Goal: Task Accomplishment & Management: Use online tool/utility

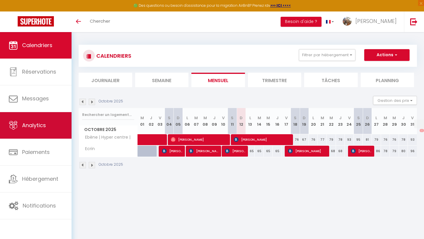
click at [27, 131] on link "Analytics" at bounding box center [36, 125] width 72 height 27
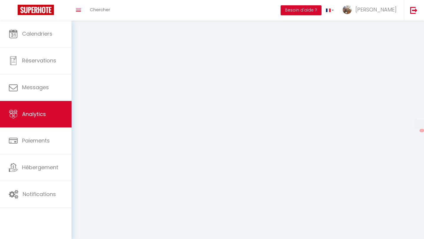
select select "2025"
select select "10"
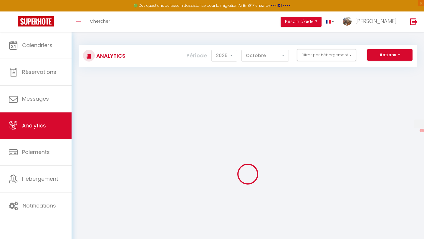
checkbox input "false"
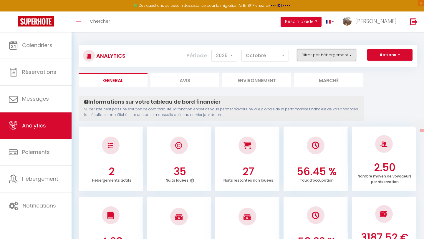
click at [334, 54] on button "Filtrer par hébergement" at bounding box center [326, 55] width 59 height 12
click at [309, 90] on \| "checkbox" at bounding box center [343, 89] width 77 height 6
checkbox \| "true"
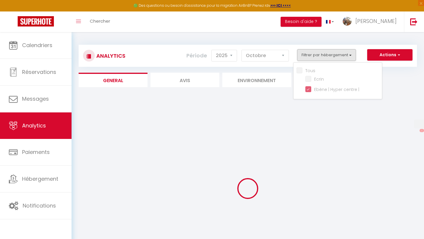
checkbox input "false"
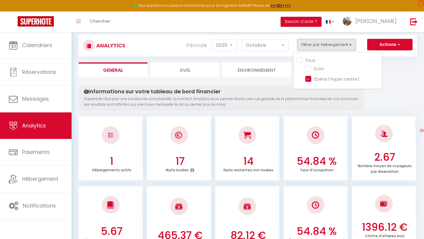
scroll to position [14, 0]
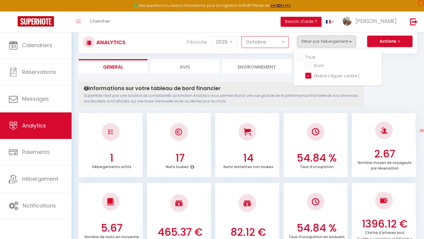
click at [283, 43] on select "[PERSON_NAME] Mars [PERSON_NAME] Juin Juillet Août Septembre Octobre Novembre D…" at bounding box center [264, 42] width 47 height 12
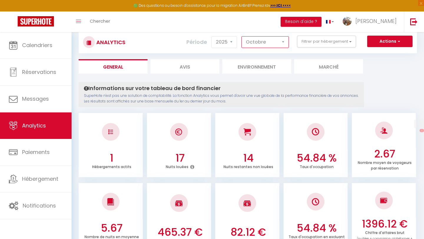
select select "9"
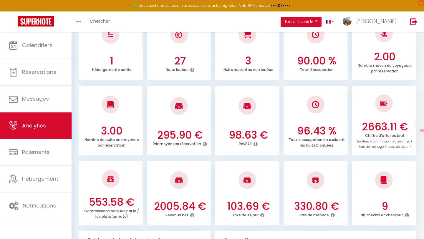
scroll to position [114, 0]
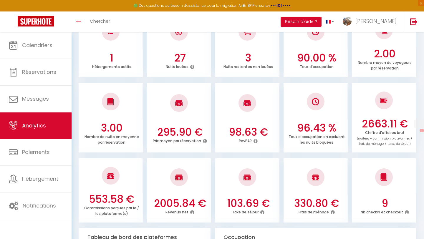
click at [193, 212] on icon at bounding box center [192, 212] width 4 height 5
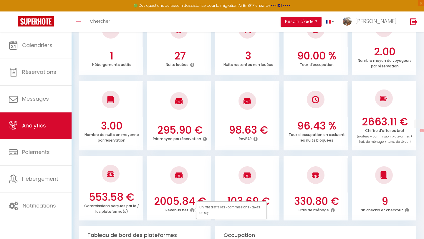
scroll to position [117, 0]
